Goal: Contribute content: Contribute content

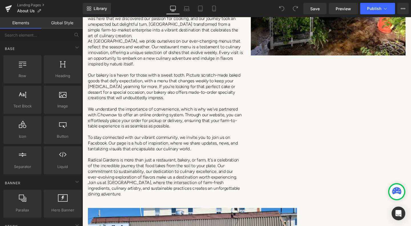
scroll to position [171, 0]
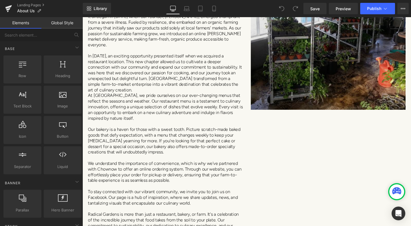
click at [317, 110] on img at bounding box center [340, 33] width 163 height 163
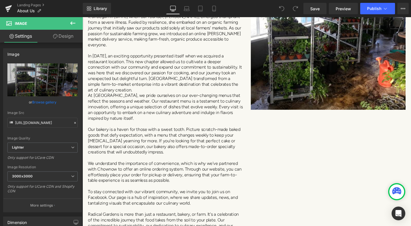
click at [71, 23] on icon at bounding box center [72, 22] width 5 height 3
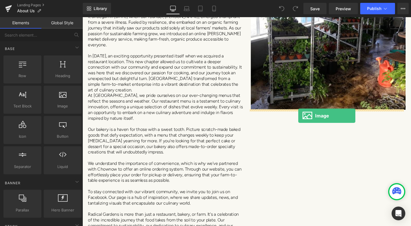
drag, startPoint x: 149, startPoint y: 121, endPoint x: 309, endPoint y: 121, distance: 160.1
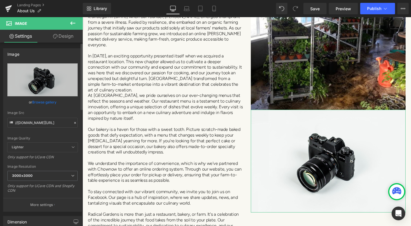
click at [39, 102] on link "Browse gallery" at bounding box center [44, 102] width 24 height 10
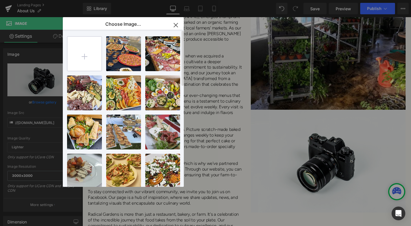
click at [89, 57] on input "file" at bounding box center [84, 54] width 34 height 34
type input "C:\fakepath\Feast On Logo 2023 - Circle (1).png"
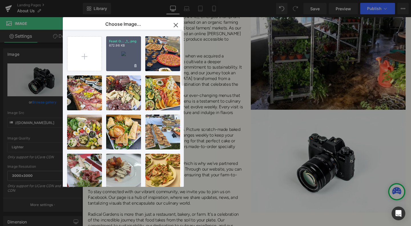
click at [126, 60] on div "Feast O... _1_.png 672.96 KB" at bounding box center [123, 53] width 35 height 35
type input "[URL][DOMAIN_NAME]"
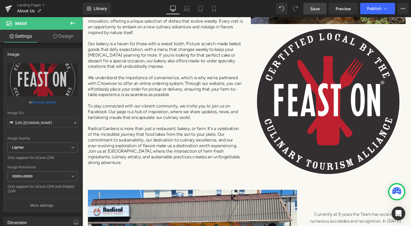
scroll to position [114, 0]
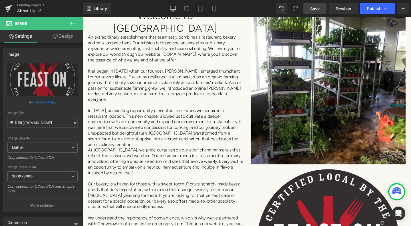
click at [317, 7] on span "Save" at bounding box center [314, 9] width 9 height 6
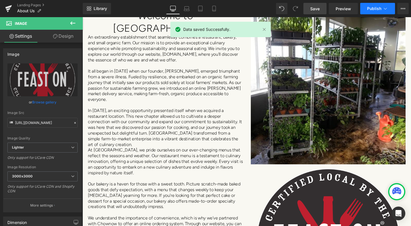
click at [387, 8] on icon at bounding box center [385, 9] width 6 height 6
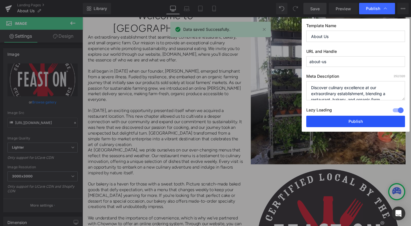
click at [363, 119] on button "Publish" at bounding box center [355, 121] width 99 height 11
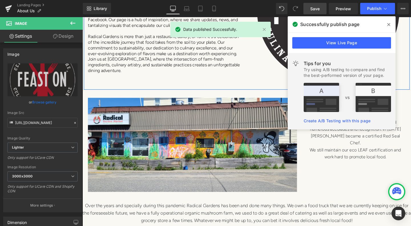
scroll to position [371, 0]
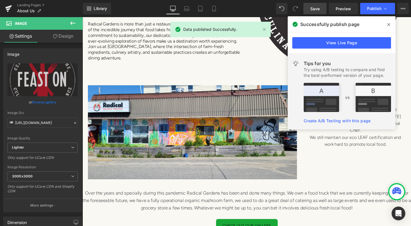
click at [388, 25] on icon at bounding box center [388, 24] width 3 height 5
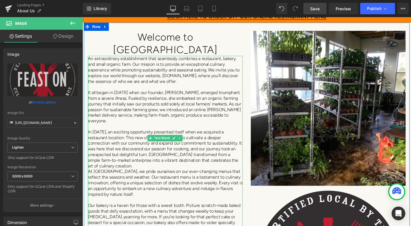
scroll to position [86, 0]
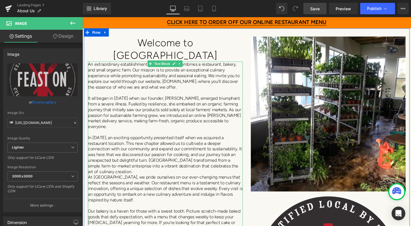
click at [89, 64] on p "An extraordinary establishment that seamlessly combines a restaurant, bakery, a…" at bounding box center [169, 79] width 163 height 30
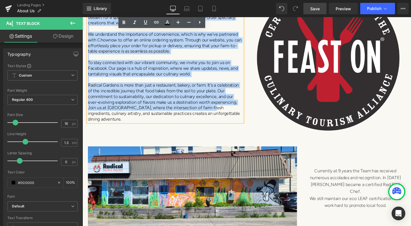
scroll to position [314, 0]
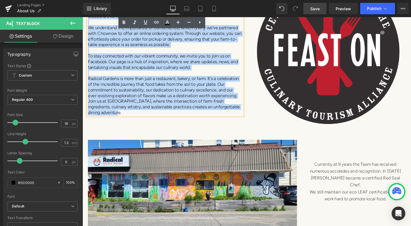
drag, startPoint x: 87, startPoint y: 54, endPoint x: 245, endPoint y: 97, distance: 163.4
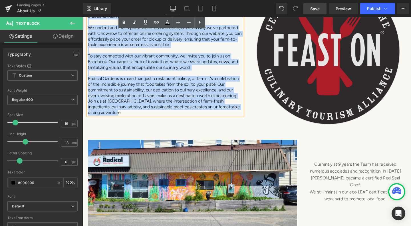
copy div "Lo ipsumdolorsit ametconsectet adip elitseddoe temporin u laboreetdo, magnaa, e…"
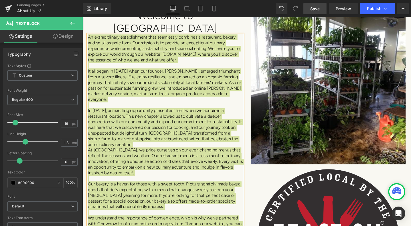
scroll to position [86, 0]
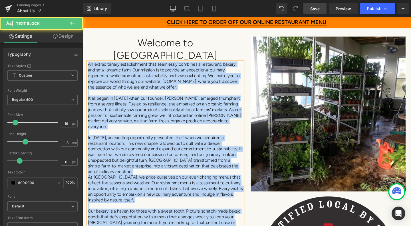
click at [224, 75] on p "An extraordinary establishment that seamlessly combines a restaurant, bakery, a…" at bounding box center [169, 79] width 163 height 30
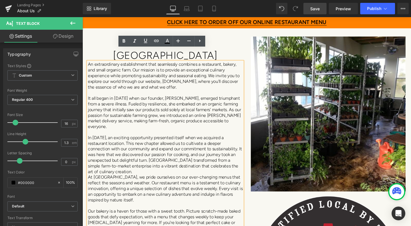
drag, startPoint x: 207, startPoint y: 78, endPoint x: 87, endPoint y: 55, distance: 121.8
click at [88, 64] on p "An extraordinary establishment that seamlessly combines a restaurant, bakery, a…" at bounding box center [169, 79] width 163 height 30
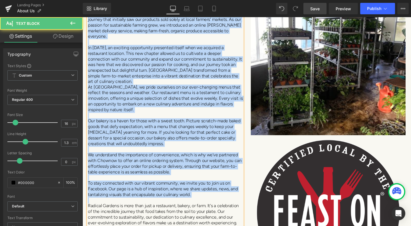
scroll to position [193, 0]
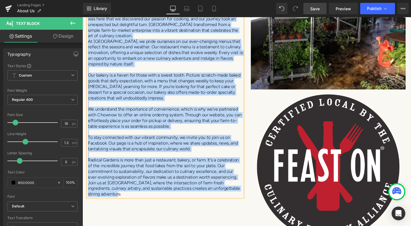
drag, startPoint x: 87, startPoint y: 59, endPoint x: 239, endPoint y: 184, distance: 196.9
click at [239, 184] on div "It all began in [DATE] when our founder, [PERSON_NAME], emerged triumphant from…" at bounding box center [169, 81] width 163 height 249
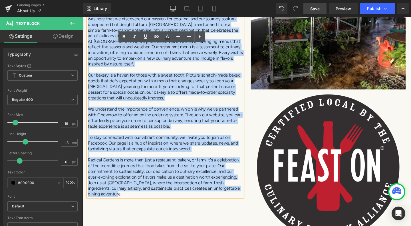
copy div "It all began in [DATE] when our founder, [PERSON_NAME], emerged triumphant from…"
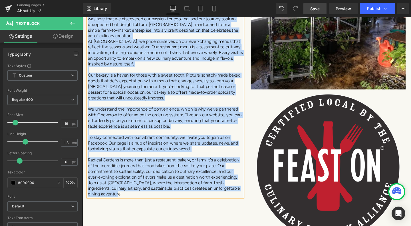
click at [120, 188] on p "Join us at [GEOGRAPHIC_DATA], where the intersection of farm-fresh ingredients,…" at bounding box center [169, 197] width 163 height 18
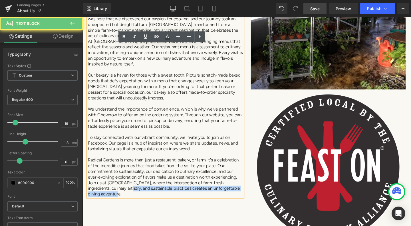
drag, startPoint x: 120, startPoint y: 185, endPoint x: 105, endPoint y: 173, distance: 19.1
click at [109, 188] on p "Join us at [GEOGRAPHIC_DATA], where the intersection of farm-fresh ingredients,…" at bounding box center [169, 197] width 163 height 18
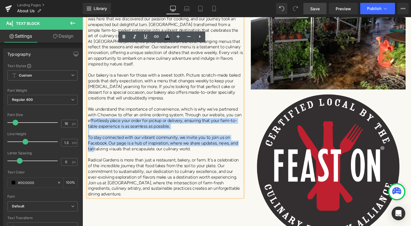
drag, startPoint x: 92, startPoint y: 133, endPoint x: 88, endPoint y: 106, distance: 27.2
click at [88, 106] on div "It all began in [DATE] when our founder, [PERSON_NAME], emerged triumphant from…" at bounding box center [169, 81] width 163 height 249
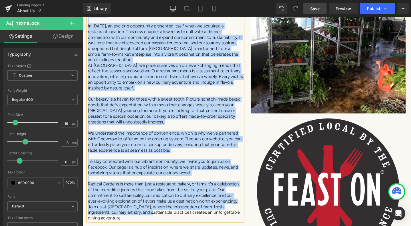
scroll to position [221, 0]
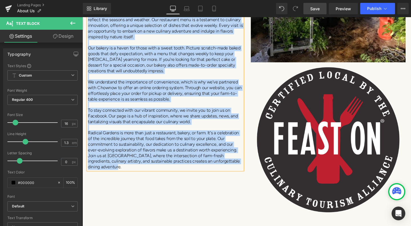
drag, startPoint x: 87, startPoint y: 88, endPoint x: 135, endPoint y: 154, distance: 81.6
click at [135, 154] on div "It all began in [DATE] when our founder, [PERSON_NAME], emerged triumphant from…" at bounding box center [169, 52] width 163 height 249
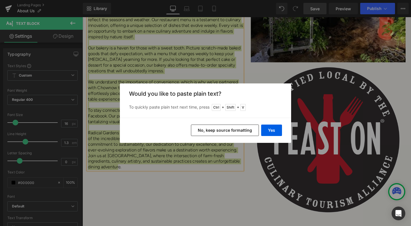
click at [225, 133] on button "No, keep source formatting" at bounding box center [225, 129] width 68 height 11
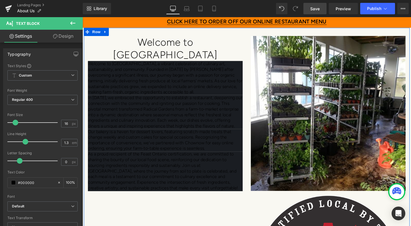
scroll to position [78, 0]
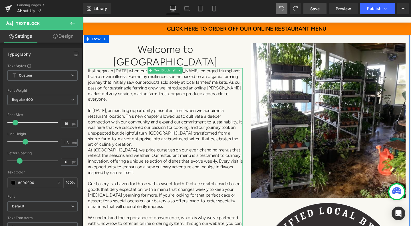
click at [92, 71] on p "It all began in [DATE] when our founder, [PERSON_NAME], emerged triumphant from…" at bounding box center [169, 89] width 163 height 36
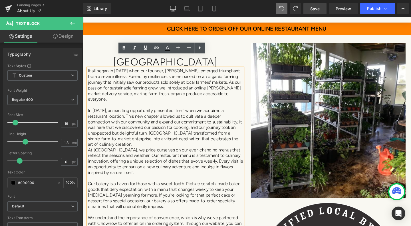
click at [88, 71] on div "It all began in [DATE] when our founder, [PERSON_NAME], emerged triumphant from…" at bounding box center [169, 195] width 163 height 249
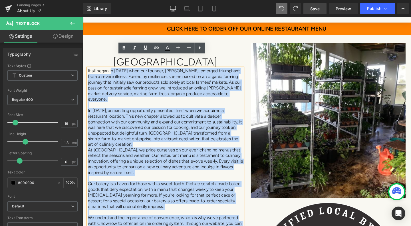
drag, startPoint x: 86, startPoint y: 60, endPoint x: 111, endPoint y: 62, distance: 24.9
click at [111, 71] on div "It all began in [DATE] when our founder, [PERSON_NAME], emerged triumphant from…" at bounding box center [169, 195] width 163 height 249
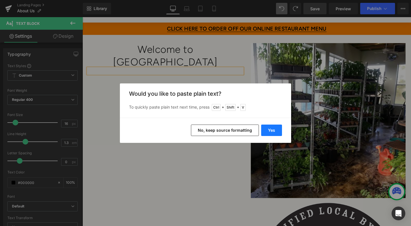
click at [272, 128] on button "Yes" at bounding box center [271, 129] width 21 height 11
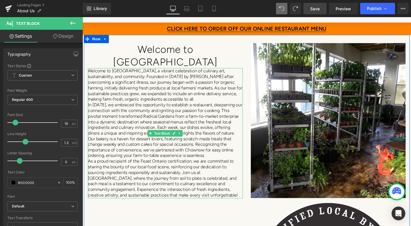
click at [176, 90] on p "Welcome to [GEOGRAPHIC_DATA], a vibrant celebration of culinary art, sustainabi…" at bounding box center [169, 89] width 163 height 36
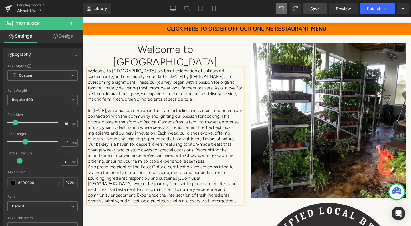
click at [219, 132] on p "In [DATE], we embraced the opportunity to establish a restaurant, deepening our…" at bounding box center [169, 130] width 163 height 36
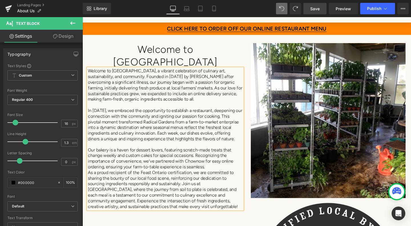
click at [214, 161] on p "Our bakery is a haven for dessert lovers, featuring scratch-made treats that ch…" at bounding box center [169, 166] width 163 height 24
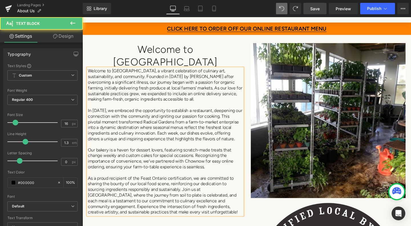
click at [233, 197] on p "As a proud recipient of the Feast Ontario certification, we are committed to sh…" at bounding box center [169, 205] width 163 height 42
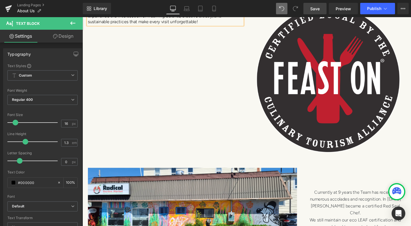
scroll to position [307, 0]
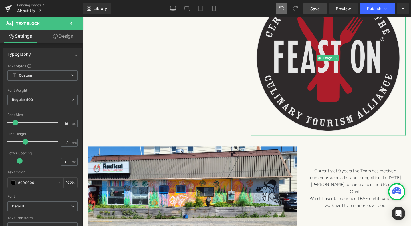
click at [308, 79] on img at bounding box center [340, 60] width 163 height 163
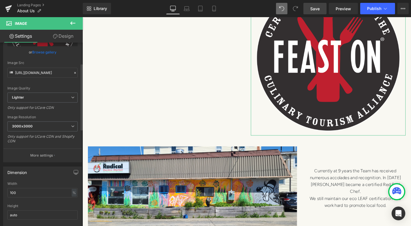
scroll to position [57, 0]
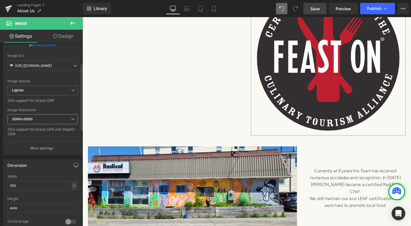
click at [45, 117] on span "3000x3000" at bounding box center [42, 119] width 70 height 10
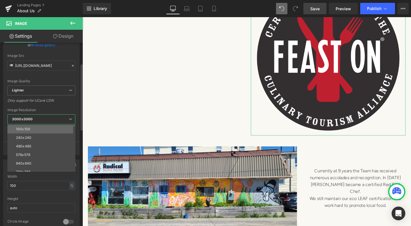
click at [44, 126] on li "100x100" at bounding box center [42, 129] width 70 height 9
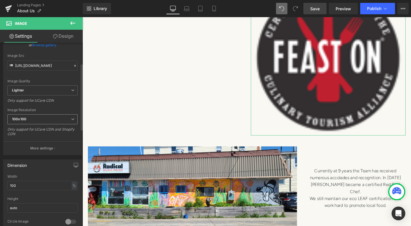
click at [47, 120] on span "100x100" at bounding box center [42, 119] width 70 height 10
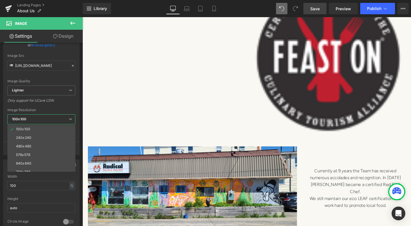
type input "[URL][DOMAIN_NAME]"
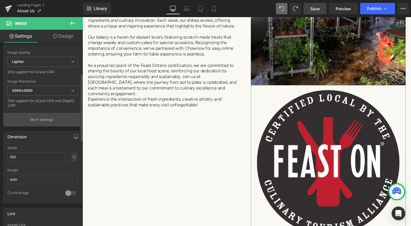
scroll to position [114, 0]
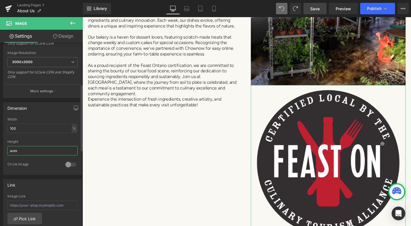
click at [24, 152] on input "auto" at bounding box center [42, 150] width 70 height 9
drag, startPoint x: 24, startPoint y: 152, endPoint x: 8, endPoint y: 152, distance: 15.4
click at [8, 152] on input "auto" at bounding box center [42, 150] width 70 height 9
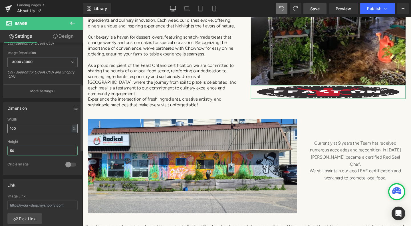
type input "50"
click at [21, 126] on input "100" at bounding box center [42, 128] width 70 height 9
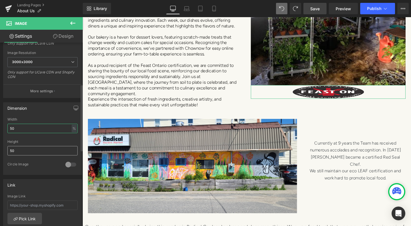
type input "50"
click at [19, 150] on input "50" at bounding box center [42, 150] width 70 height 9
type input "5"
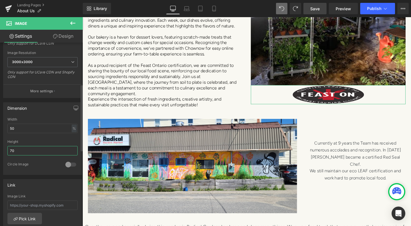
type input "7"
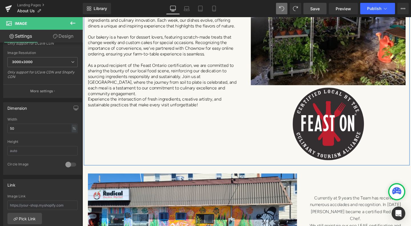
click at [159, 145] on div "Welcome to Radical Gardens Heading Welcome to [GEOGRAPHIC_DATA], a vibrant cele…" at bounding box center [255, 44] width 342 height 255
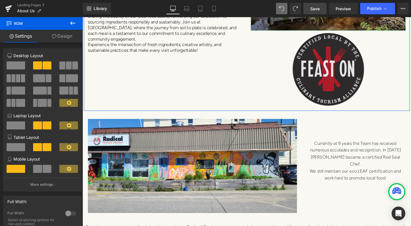
scroll to position [254, 0]
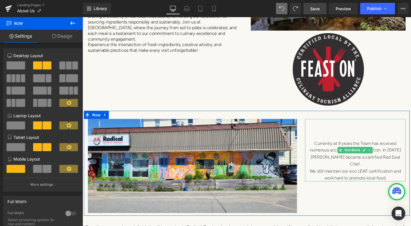
click at [346, 149] on span "Currently at 9 years the Team has received numerous accolades and recognition. …" at bounding box center [369, 160] width 96 height 27
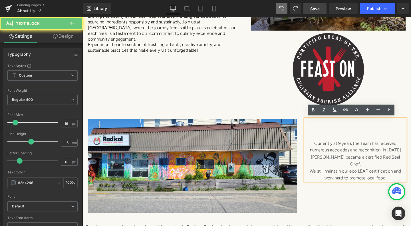
click at [350, 147] on span "Currently at 9 years the Team has received numerous accolades and recognition. …" at bounding box center [369, 160] width 96 height 27
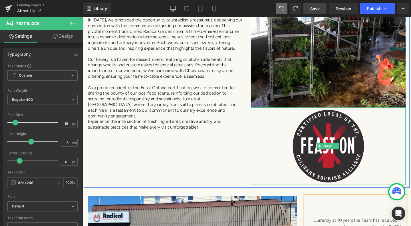
scroll to position [169, 0]
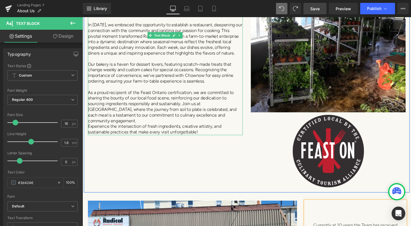
click at [172, 109] on p "As a proud recipient of the Feast Ontario certification, we are committed to sh…" at bounding box center [169, 112] width 163 height 36
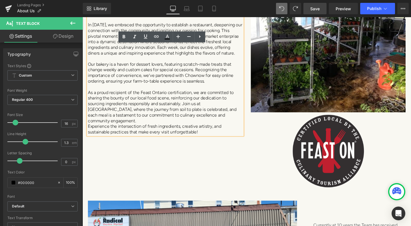
click at [189, 95] on p "As a proud recipient of the Feast Ontario certification, we are committed to sh…" at bounding box center [169, 112] width 163 height 36
drag, startPoint x: 189, startPoint y: 95, endPoint x: 193, endPoint y: 95, distance: 4.6
click at [193, 95] on p "As a proud recipient of the Feast Ontario certification, we are committed to sh…" at bounding box center [169, 112] width 163 height 36
click at [190, 97] on p "As a proud recipient of the Feast Ontario certification, we are committed to sh…" at bounding box center [169, 112] width 163 height 36
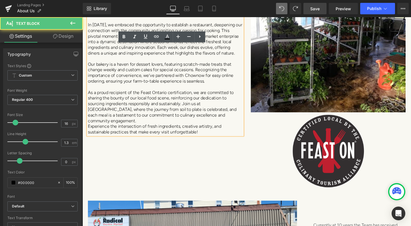
click at [204, 94] on p "As a proud recipient of the Feast Ontario certification, we are committed to sh…" at bounding box center [169, 112] width 163 height 36
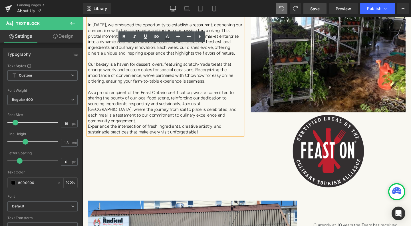
click at [204, 94] on p "As a proud recipient of the Feast Ontario certification, we are committed to sh…" at bounding box center [169, 112] width 163 height 36
drag, startPoint x: 203, startPoint y: 94, endPoint x: 241, endPoint y: 93, distance: 37.7
click at [241, 94] on p "As a proud recipient of the Feast Ontario certification, we are committed to sh…" at bounding box center [169, 112] width 163 height 36
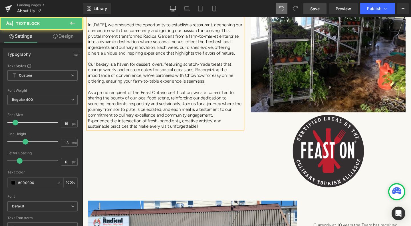
click at [109, 100] on p "As a proud recipient of the Feast Ontario certification, we are committed to sh…" at bounding box center [169, 109] width 163 height 30
click at [128, 101] on p "As a proud recipient of the Feast Ontario certification, we are committed to sh…" at bounding box center [169, 109] width 163 height 30
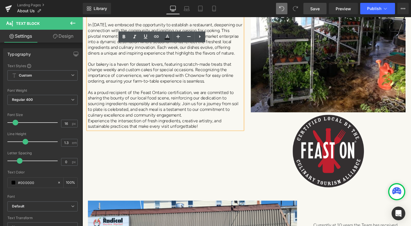
click at [105, 101] on p "As a proud recipient of the Feast Ontario certification, we are committed to sh…" at bounding box center [169, 109] width 163 height 30
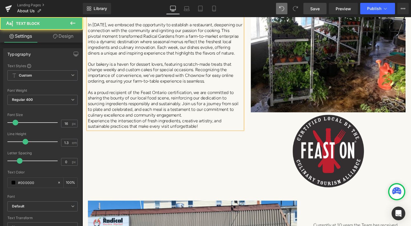
click at [132, 101] on p "As a proud recipient of the Feast Ontario certification, we are committed to sh…" at bounding box center [169, 109] width 163 height 30
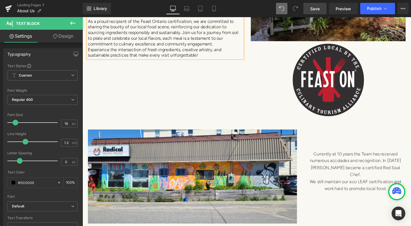
scroll to position [283, 0]
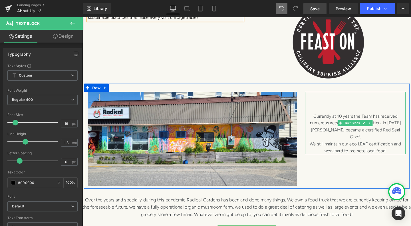
click at [406, 156] on p "We still maintain our eco LEAF certification and work hard to promote local foo…" at bounding box center [369, 154] width 106 height 15
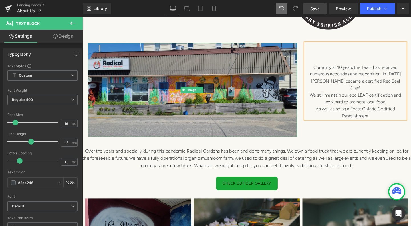
scroll to position [340, 0]
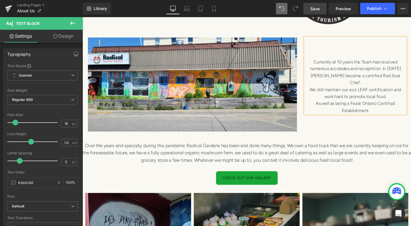
click at [283, 158] on span "Over the years and specially during this pandemic Radical Gardens has been and …" at bounding box center [255, 159] width 345 height 21
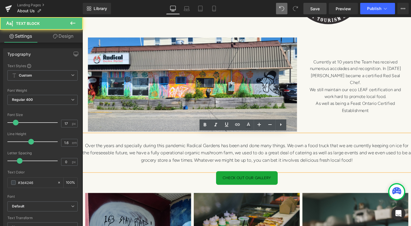
click at [384, 165] on p "Over the years and specially during this pandemic Radical Gardens has been and …" at bounding box center [254, 159] width 345 height 23
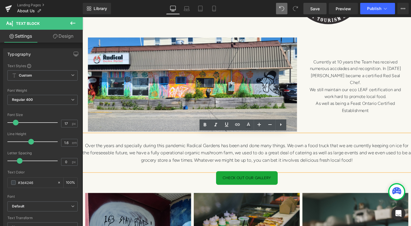
click at [317, 149] on span "Over the years and specially during this pandemic Radical Gardens has been and …" at bounding box center [255, 159] width 345 height 21
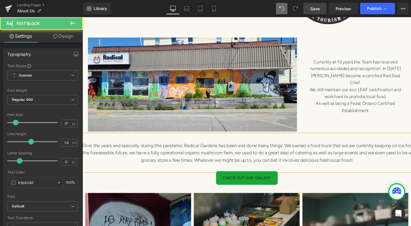
click at [353, 150] on span "Over the years and specially during this pandemic Radical Gardens has been and …" at bounding box center [254, 159] width 345 height 21
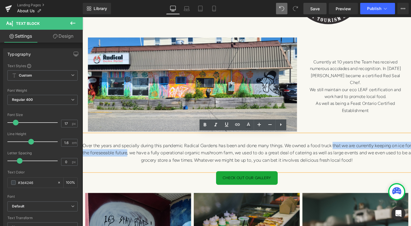
drag, startPoint x: 353, startPoint y: 150, endPoint x: 145, endPoint y: 156, distance: 208.1
click at [145, 156] on span "Over the years and specially during this pandemic Radical Gardens has been and …" at bounding box center [254, 159] width 345 height 21
click at [390, 164] on p "Over the years and specially during this pandemic Radical Gardens has been and …" at bounding box center [254, 159] width 345 height 23
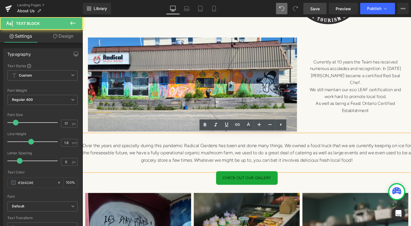
click at [390, 164] on p "Over the years and specially during this pandemic Radical Gardens has been and …" at bounding box center [254, 159] width 345 height 23
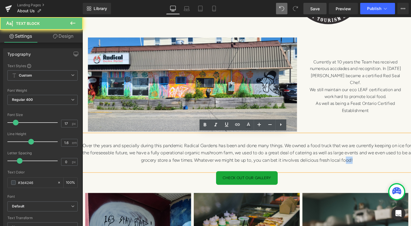
drag, startPoint x: 383, startPoint y: 164, endPoint x: 344, endPoint y: 163, distance: 39.4
click at [355, 164] on p "Over the years and specially during this pandemic Radical Gardens has been and …" at bounding box center [254, 159] width 345 height 23
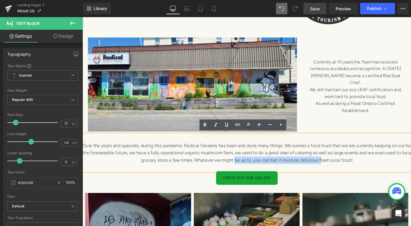
drag, startPoint x: 344, startPoint y: 163, endPoint x: 255, endPoint y: 162, distance: 89.3
click at [255, 162] on p "Over the years and specially during this pandemic Radical Gardens has been and …" at bounding box center [254, 159] width 345 height 23
click at [302, 150] on span "be up to, you can bet it involves delicious f" at bounding box center [340, 152] width 91 height 6
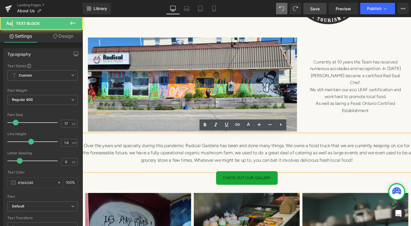
click at [303, 149] on span "Over the years and specially during this pandemic Radical Gardens has been and …" at bounding box center [255, 159] width 345 height 21
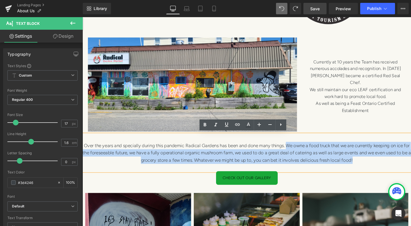
drag, startPoint x: 303, startPoint y: 149, endPoint x: 385, endPoint y: 164, distance: 83.2
click at [385, 164] on p "Over the years and specially during this pandemic Radical Gardens has been and …" at bounding box center [254, 159] width 345 height 23
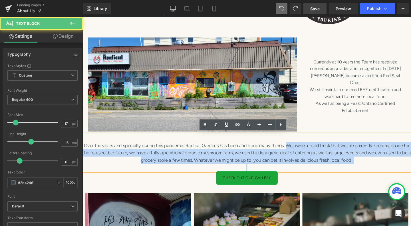
drag, startPoint x: 304, startPoint y: 149, endPoint x: 381, endPoint y: 170, distance: 79.3
click at [381, 170] on div "Over the years and specially during this pandemic Radical Gardens has been and …" at bounding box center [254, 159] width 345 height 39
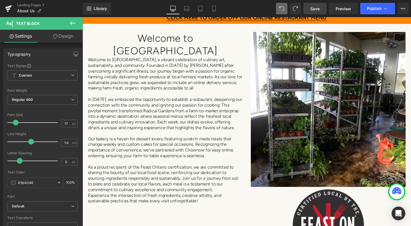
scroll to position [0, 0]
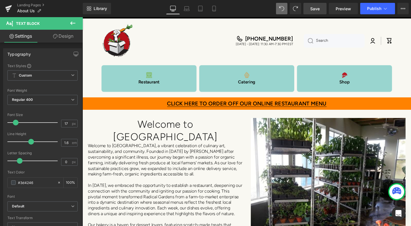
click at [316, 9] on span "Save" at bounding box center [314, 9] width 9 height 6
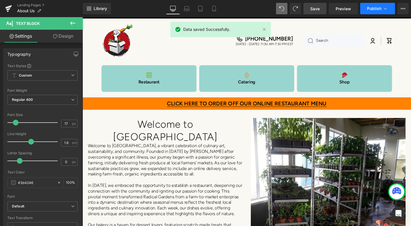
click at [385, 8] on icon at bounding box center [385, 9] width 6 height 6
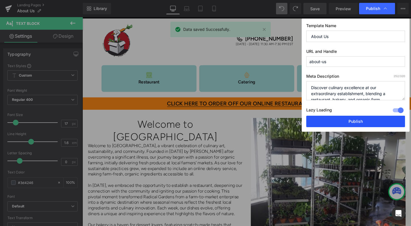
click at [351, 122] on button "Publish" at bounding box center [355, 121] width 99 height 11
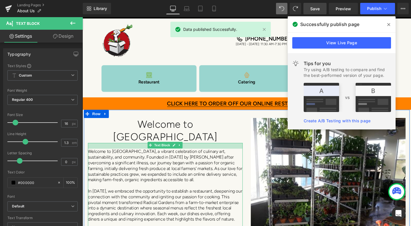
drag, startPoint x: 220, startPoint y: 136, endPoint x: 221, endPoint y: 142, distance: 6.1
click at [221, 149] on div "Welcome to [GEOGRAPHIC_DATA], a vibrant celebration of culinary art, sustainabi…" at bounding box center [169, 229] width 163 height 160
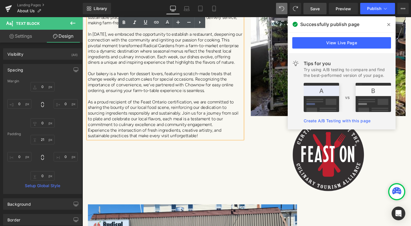
scroll to position [200, 0]
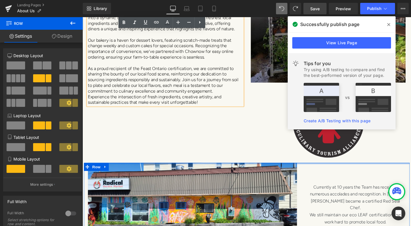
drag, startPoint x: 195, startPoint y: 175, endPoint x: 195, endPoint y: 166, distance: 9.1
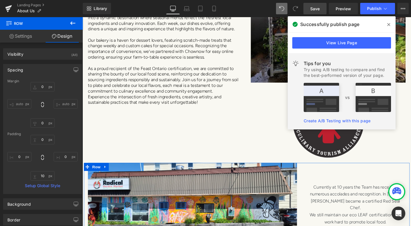
click at [320, 11] on link "Save" at bounding box center [314, 8] width 23 height 11
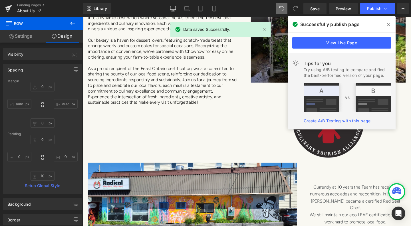
click at [334, 148] on img at bounding box center [340, 126] width 81 height 81
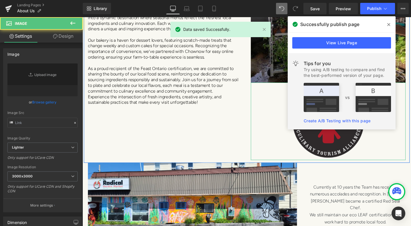
type input "[URL][DOMAIN_NAME]"
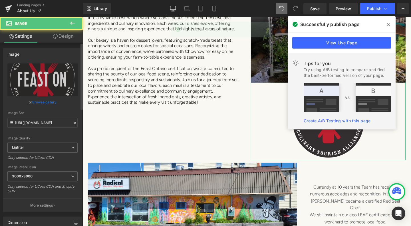
scroll to position [114, 0]
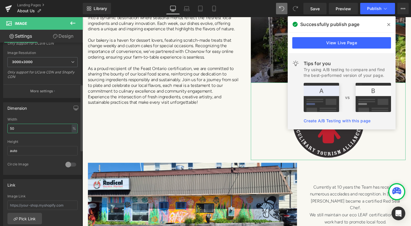
click at [12, 130] on input "50" at bounding box center [42, 128] width 70 height 9
type input "30"
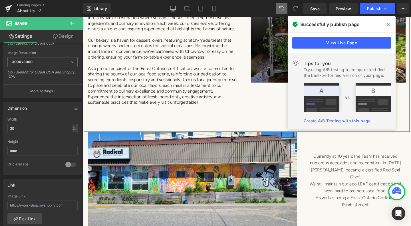
click at [239, 115] on div "Welcome to Radical Gardens Heading Welcome to [GEOGRAPHIC_DATA], a vibrant cele…" at bounding box center [255, 26] width 342 height 223
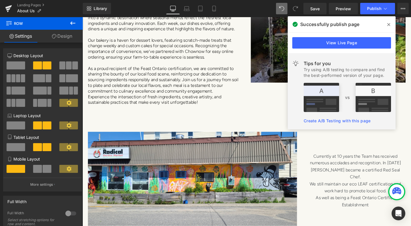
click at [391, 22] on span at bounding box center [388, 24] width 9 height 9
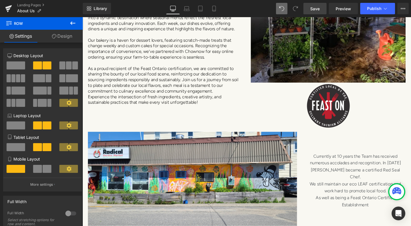
click at [320, 11] on span "Save" at bounding box center [314, 9] width 9 height 6
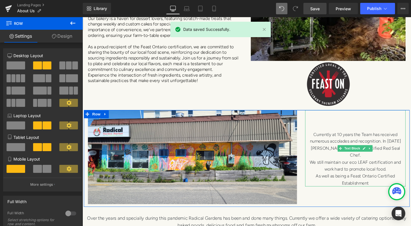
scroll to position [228, 0]
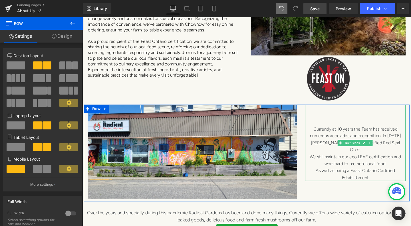
click at [377, 170] on span "We still maintain our eco LEAF certification and work hard to promote local foo…" at bounding box center [369, 167] width 96 height 13
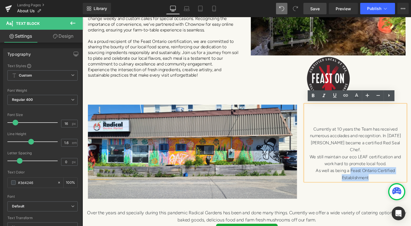
drag, startPoint x: 362, startPoint y: 176, endPoint x: 408, endPoint y: 182, distance: 46.3
click at [408, 182] on p "As well as being a Feast Ontario Certified Establishment" at bounding box center [369, 182] width 106 height 15
click at [343, 95] on icon at bounding box center [345, 95] width 7 height 7
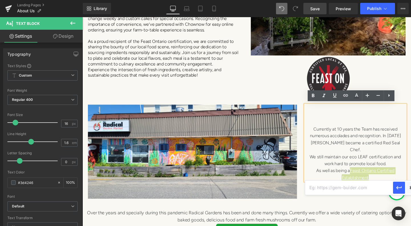
click at [342, 186] on input "text" at bounding box center [349, 187] width 88 height 14
paste input "[URL][DOMAIN_NAME]"
type input "[URL][DOMAIN_NAME]"
click at [397, 185] on icon "button" at bounding box center [399, 187] width 7 height 7
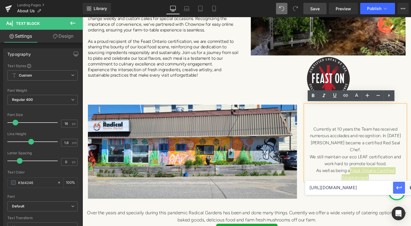
scroll to position [0, 0]
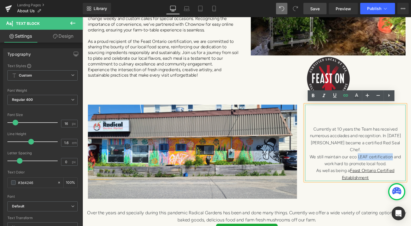
drag, startPoint x: 370, startPoint y: 162, endPoint x: 405, endPoint y: 162, distance: 35.1
click at [405, 162] on span "We still maintain our eco LEAF certification and work hard to promote local foo…" at bounding box center [369, 167] width 96 height 13
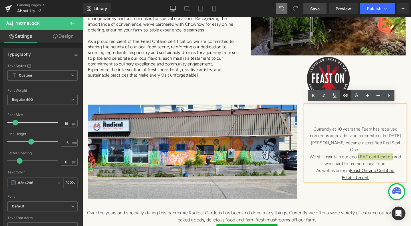
drag, startPoint x: 348, startPoint y: 94, endPoint x: 347, endPoint y: 98, distance: 3.8
click at [348, 94] on icon at bounding box center [345, 95] width 7 height 7
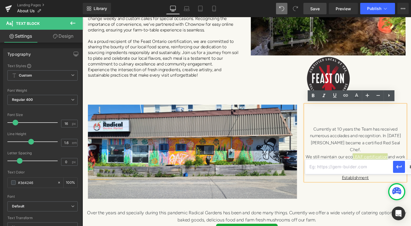
click at [339, 167] on input "text" at bounding box center [349, 167] width 88 height 14
paste input "[URL][DOMAIN_NAME]"
type input "[URL][DOMAIN_NAME]"
click at [398, 166] on icon "button" at bounding box center [398, 166] width 5 height 3
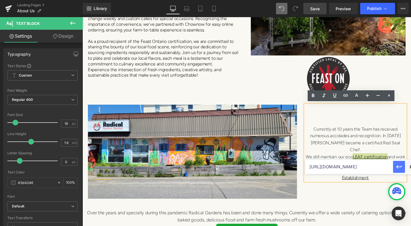
scroll to position [0, 0]
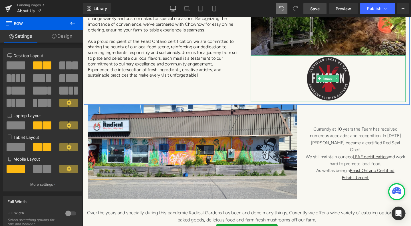
click at [334, 82] on span "Image" at bounding box center [340, 81] width 12 height 7
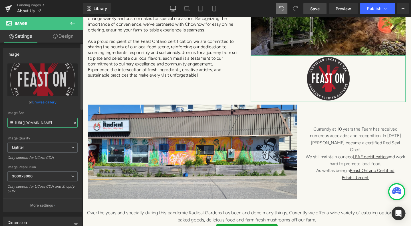
click at [45, 124] on input "[URL][DOMAIN_NAME]" at bounding box center [42, 123] width 70 height 10
click at [15, 122] on input "[URL][DOMAIN_NAME]" at bounding box center [42, 123] width 70 height 10
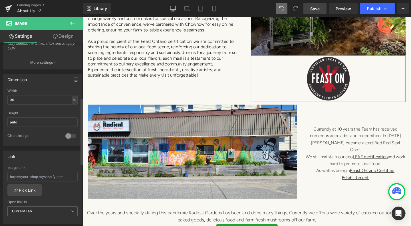
scroll to position [228, 0]
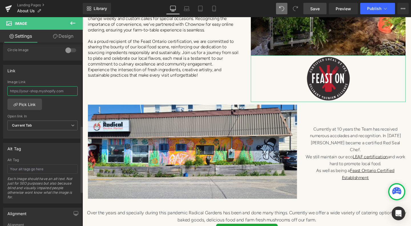
click at [13, 89] on input "text" at bounding box center [42, 90] width 70 height 9
paste input "[URL][DOMAIN_NAME]"
type input "[URL][DOMAIN_NAME]"
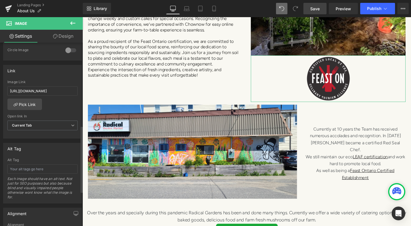
click at [64, 110] on div "[URL][DOMAIN_NAME] Image Link [URL][DOMAIN_NAME] Pick Link Current Tab New Tab …" at bounding box center [42, 109] width 78 height 59
click at [320, 9] on link "Save" at bounding box center [314, 8] width 23 height 11
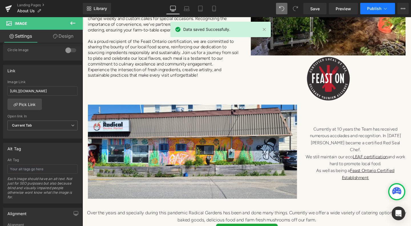
click at [385, 7] on icon at bounding box center [385, 9] width 6 height 6
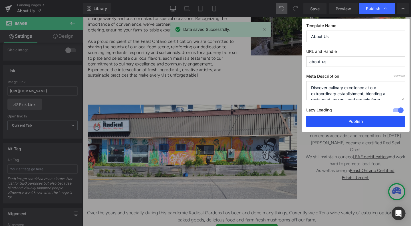
click at [374, 122] on button "Publish" at bounding box center [355, 121] width 99 height 11
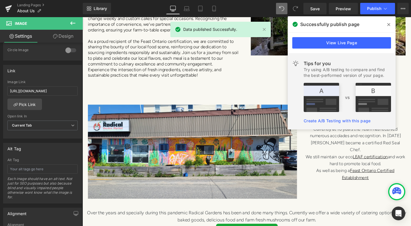
click at [391, 25] on span at bounding box center [388, 24] width 9 height 9
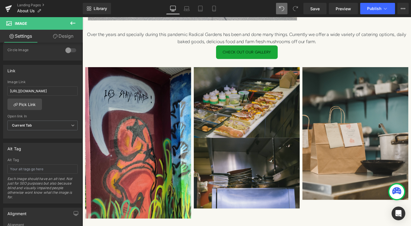
scroll to position [400, 0]
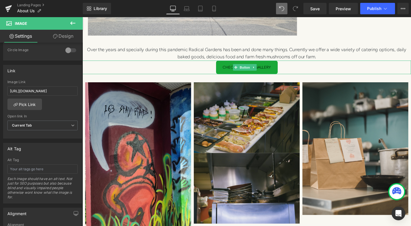
click at [251, 67] on span "Button" at bounding box center [253, 70] width 13 height 7
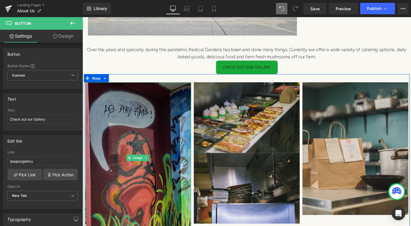
click at [151, 132] on img at bounding box center [140, 165] width 111 height 159
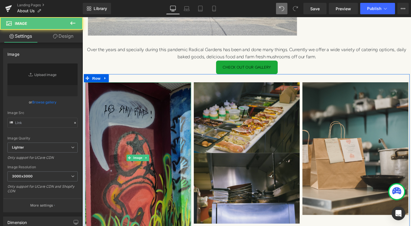
type input "[URL][DOMAIN_NAME]"
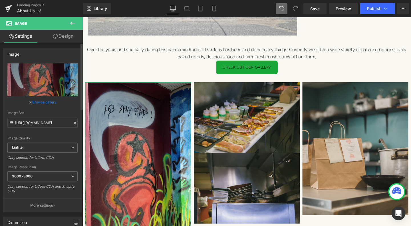
click at [45, 102] on link "Browse gallery" at bounding box center [44, 102] width 24 height 10
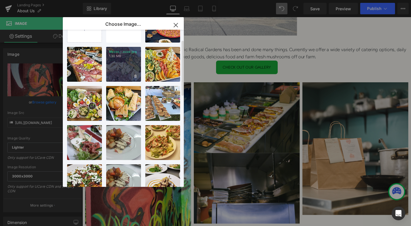
scroll to position [0, 0]
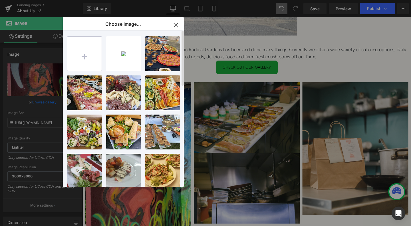
click at [84, 52] on input "file" at bounding box center [84, 54] width 34 height 34
click at [81, 51] on input "file" at bounding box center [84, 54] width 34 height 34
type input "C:\fakepath\website 2.jpeg"
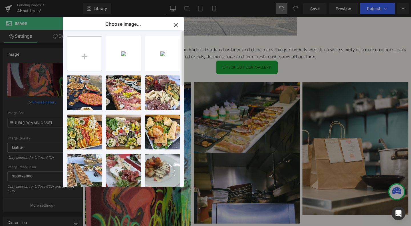
click at [85, 57] on input "file" at bounding box center [84, 54] width 34 height 34
type input "C:\fakepath\website 3.jpg"
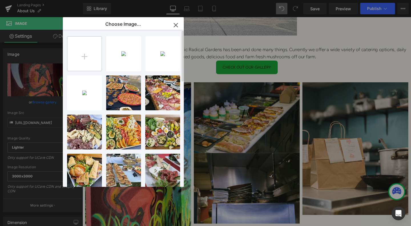
click at [85, 53] on input "file" at bounding box center [84, 54] width 34 height 34
type input "C:\fakepath\website 4.jpg"
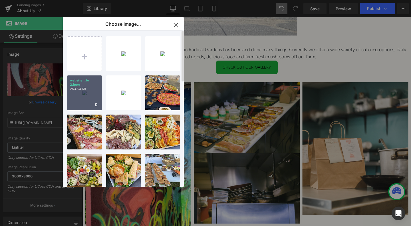
click at [85, 98] on div "website...te 2.jpeg 253.54 KB" at bounding box center [84, 92] width 35 height 35
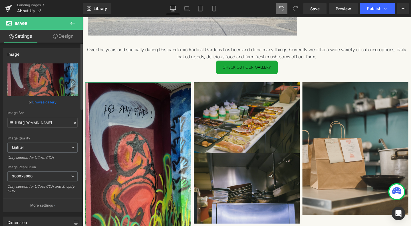
click at [50, 101] on link "Browse gallery" at bounding box center [44, 102] width 24 height 10
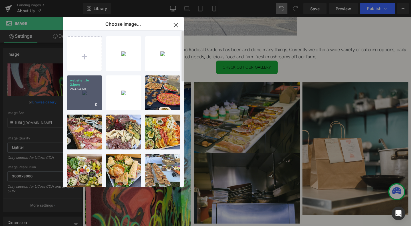
click at [91, 92] on div "website...te 2.jpeg 253.54 KB" at bounding box center [84, 92] width 35 height 35
type input "[URL][DOMAIN_NAME]"
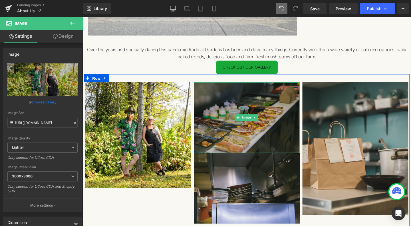
click at [277, 126] on img at bounding box center [254, 123] width 111 height 74
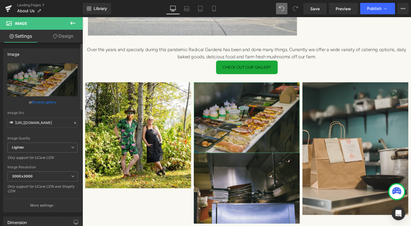
click at [44, 100] on link "Browse gallery" at bounding box center [44, 102] width 24 height 10
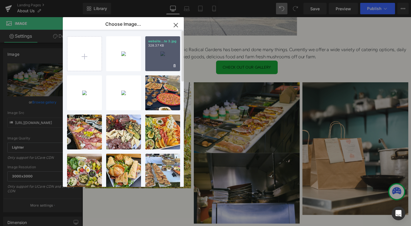
click at [152, 53] on div "website...te 3.jpg 328.37 KB" at bounding box center [162, 53] width 35 height 35
type input "[URL][DOMAIN_NAME]"
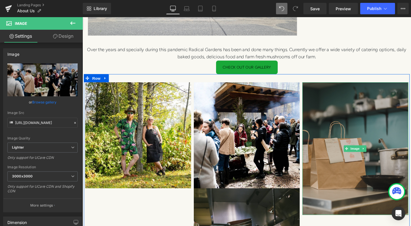
click at [355, 140] on img at bounding box center [369, 155] width 111 height 139
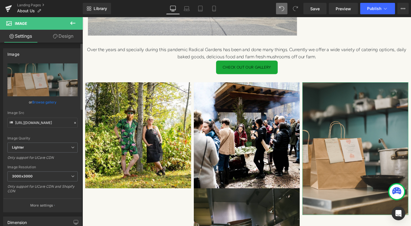
click at [47, 102] on link "Browse gallery" at bounding box center [44, 102] width 24 height 10
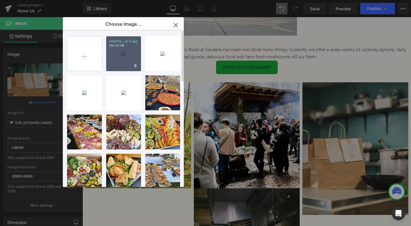
click at [133, 57] on div "website...te 4.jpg 134.30 KB" at bounding box center [123, 53] width 35 height 35
type input "[URL][DOMAIN_NAME]"
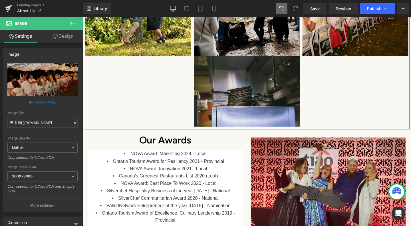
scroll to position [542, 0]
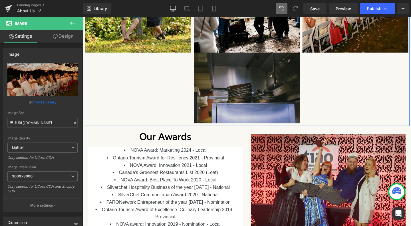
click at [277, 89] on img at bounding box center [254, 91] width 111 height 74
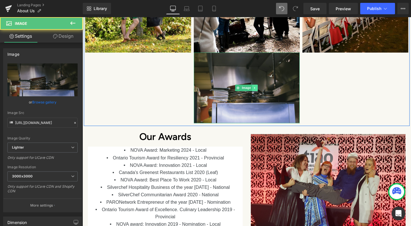
click at [263, 90] on icon at bounding box center [263, 91] width 3 height 3
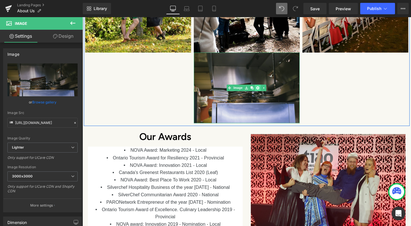
click at [265, 90] on icon at bounding box center [266, 91] width 3 height 3
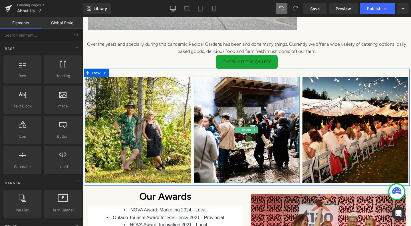
scroll to position [400, 0]
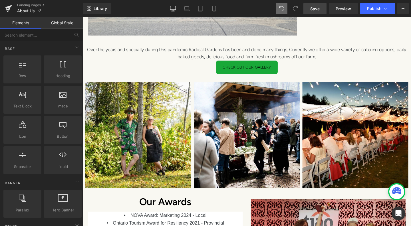
click at [311, 5] on link "Save" at bounding box center [314, 8] width 23 height 11
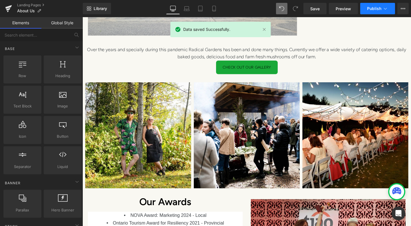
click at [384, 6] on icon at bounding box center [385, 9] width 6 height 6
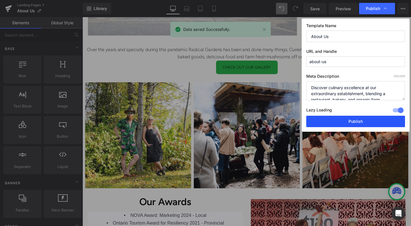
click at [335, 119] on button "Publish" at bounding box center [355, 121] width 99 height 11
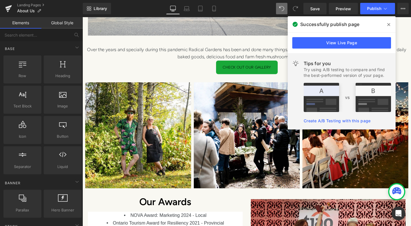
click at [388, 25] on icon at bounding box center [388, 24] width 3 height 3
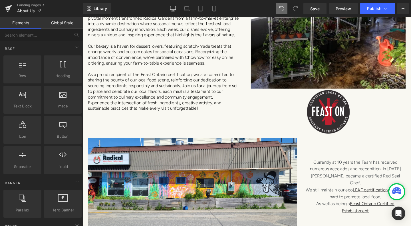
scroll to position [228, 0]
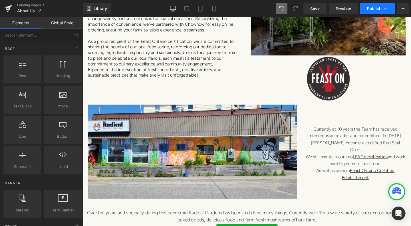
click at [385, 10] on icon at bounding box center [385, 9] width 6 height 6
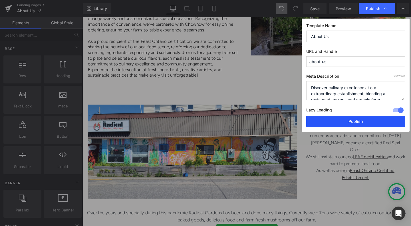
click at [362, 125] on button "Publish" at bounding box center [355, 121] width 99 height 11
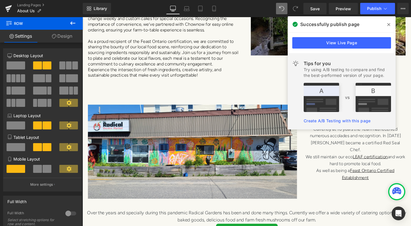
click at [388, 24] on icon at bounding box center [388, 24] width 3 height 5
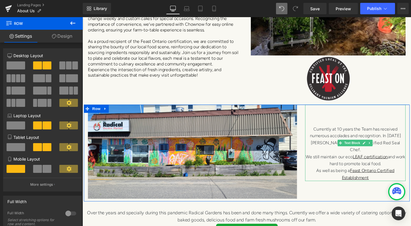
click at [356, 133] on span "Currently at 10 years the Team has received numerous accolades and recognition.…" at bounding box center [369, 145] width 96 height 27
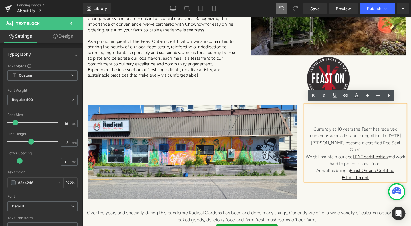
click at [346, 133] on span "Currently at 10 years the Team has received numerous accolades and recognition.…" at bounding box center [369, 145] width 96 height 27
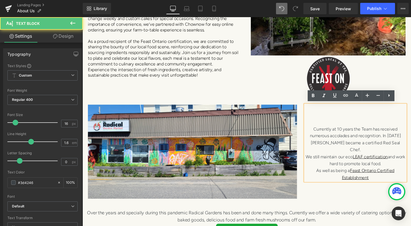
click at [346, 133] on span "Currently at 10 years the Team has received numerous accolades and recognition.…" at bounding box center [369, 145] width 96 height 27
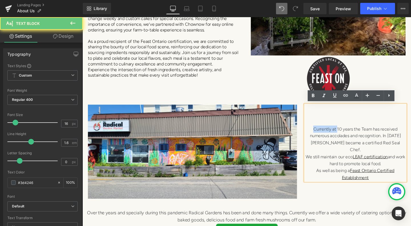
drag, startPoint x: 346, startPoint y: 133, endPoint x: 323, endPoint y: 134, distance: 22.6
click at [323, 134] on span "Currently at 10 years the Team has received numerous accolades and recognition.…" at bounding box center [369, 145] width 96 height 27
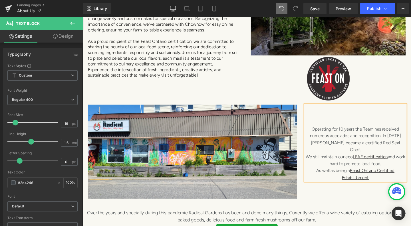
drag, startPoint x: 365, startPoint y: 135, endPoint x: 372, endPoint y: 131, distance: 8.2
click at [366, 135] on span "Operating for 10 years the Team has received numerous accolades and recognition…" at bounding box center [369, 145] width 96 height 27
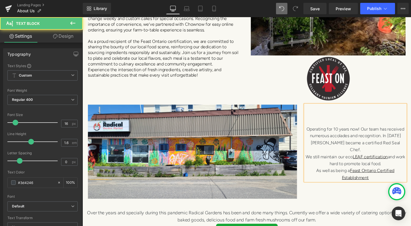
click at [392, 140] on span "Operating for 10 years now! Our team has received numerous accolades and recogn…" at bounding box center [369, 145] width 103 height 27
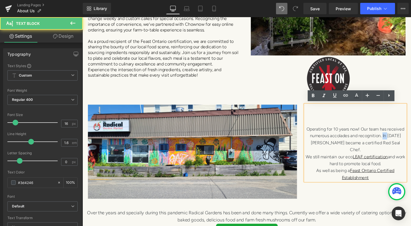
click at [392, 142] on span "Operating for 10 years now! Our team has received numerous accolades and recogn…" at bounding box center [369, 145] width 103 height 27
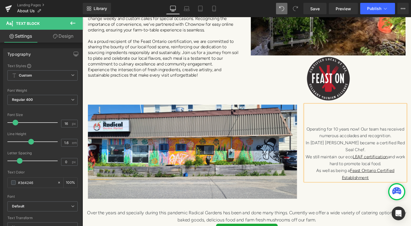
click at [348, 148] on span "In [DATE] [PERSON_NAME] became a certified Red Seal Chef." at bounding box center [369, 152] width 104 height 13
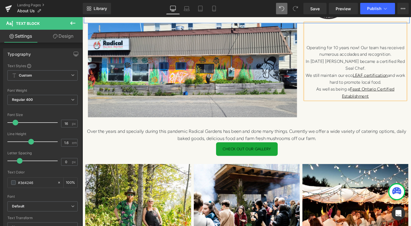
scroll to position [428, 0]
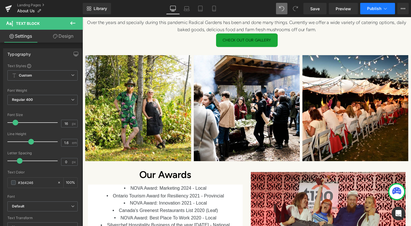
click at [382, 8] on icon at bounding box center [385, 9] width 6 height 6
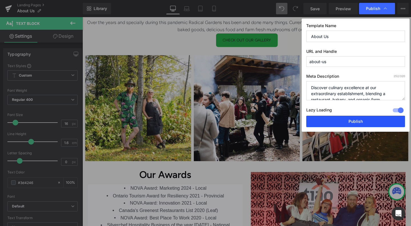
click at [327, 119] on button "Publish" at bounding box center [355, 121] width 99 height 11
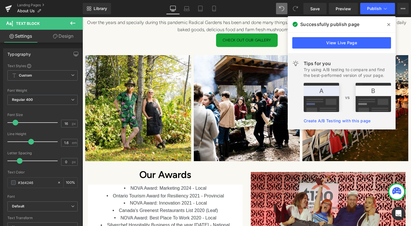
click at [389, 24] on icon at bounding box center [388, 24] width 3 height 5
